Goal: Communication & Community: Participate in discussion

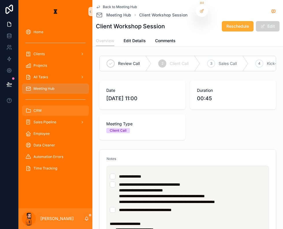
scroll to position [105, 0]
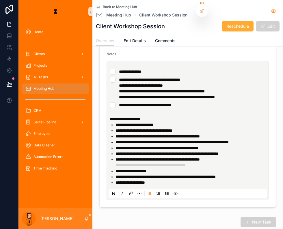
click at [33, 94] on div "scrollable content" at bounding box center [55, 99] width 74 height 10
click at [33, 84] on div "Meeting Hub" at bounding box center [55, 88] width 60 height 9
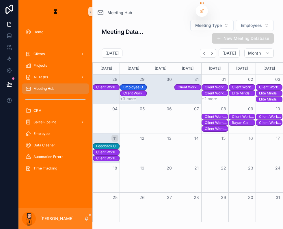
click at [75, 223] on div "[PERSON_NAME]" at bounding box center [55, 218] width 74 height 21
click at [85, 219] on icon "scrollable content" at bounding box center [86, 218] width 3 height 3
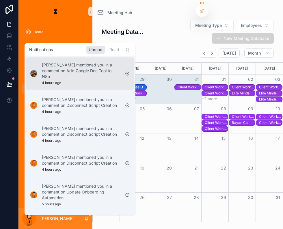
click at [81, 64] on p "[PERSON_NAME] mentioned you in a comment on Add Google Doc Tool to N8n" at bounding box center [81, 70] width 78 height 17
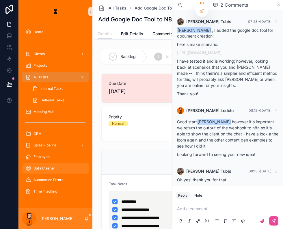
scroll to position [89, 0]
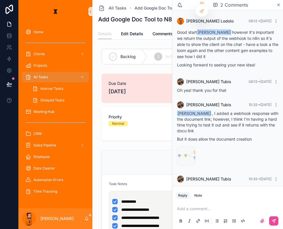
click at [245, 187] on link "[URL][DOMAIN_NAME]" at bounding box center [256, 189] width 44 height 5
click at [73, 222] on div "[PERSON_NAME]" at bounding box center [55, 218] width 74 height 21
click at [84, 219] on icon "scrollable content" at bounding box center [86, 218] width 5 height 5
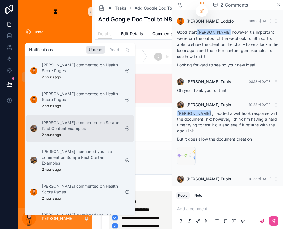
click at [88, 120] on p "[PERSON_NAME] commented on Scrape Past Content Examples" at bounding box center [81, 126] width 78 height 12
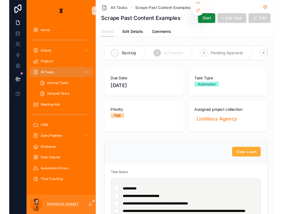
scroll to position [131, 0]
